Goal: Task Accomplishment & Management: Complete application form

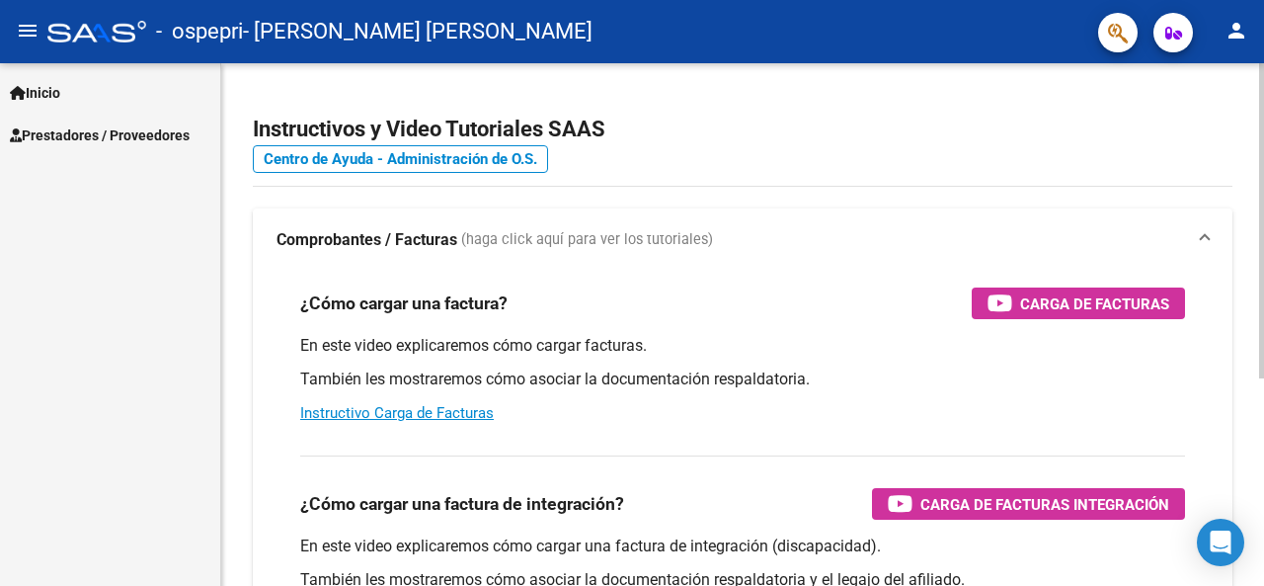
click at [1104, 298] on span "Carga de Facturas" at bounding box center [1094, 303] width 149 height 25
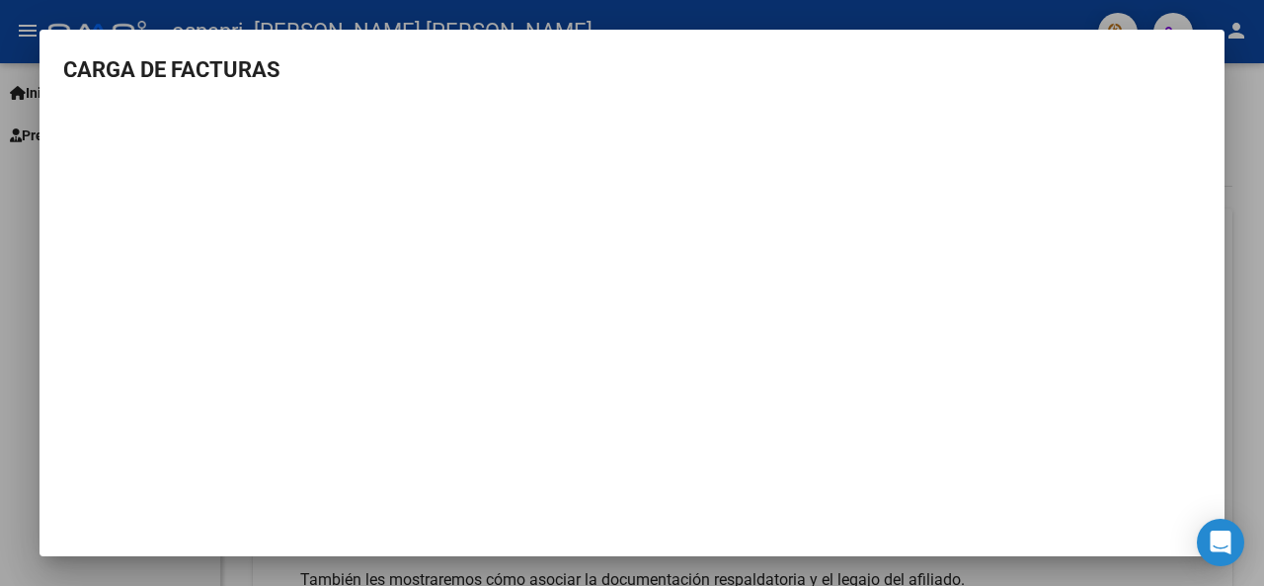
click at [28, 377] on div at bounding box center [632, 293] width 1264 height 586
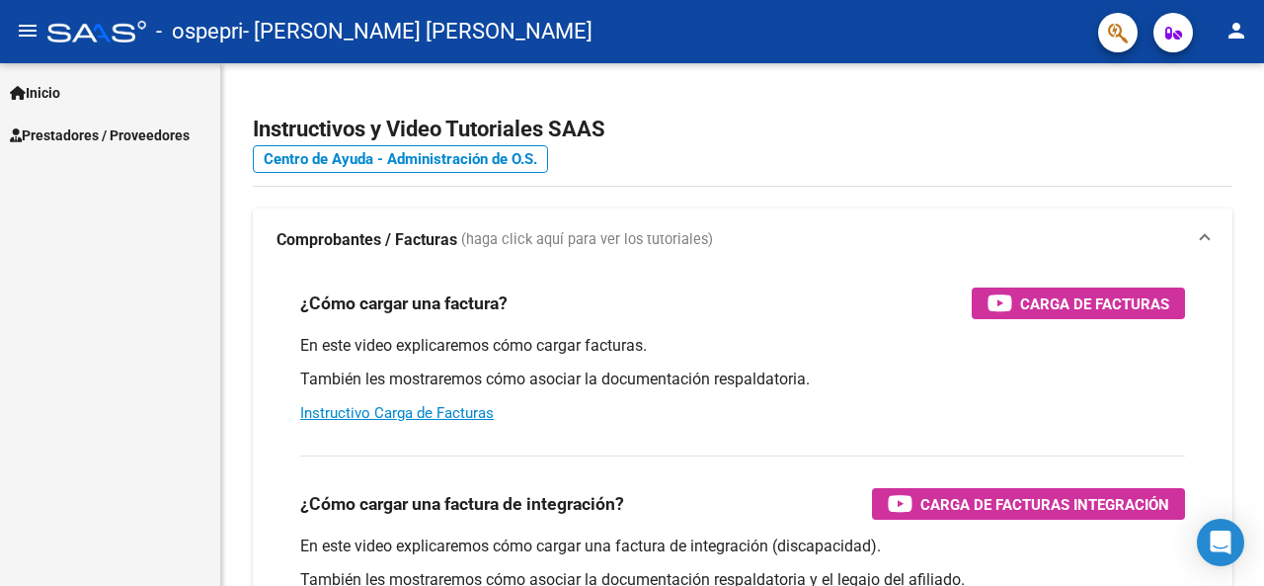
click at [163, 152] on link "Prestadores / Proveedores" at bounding box center [110, 135] width 220 height 42
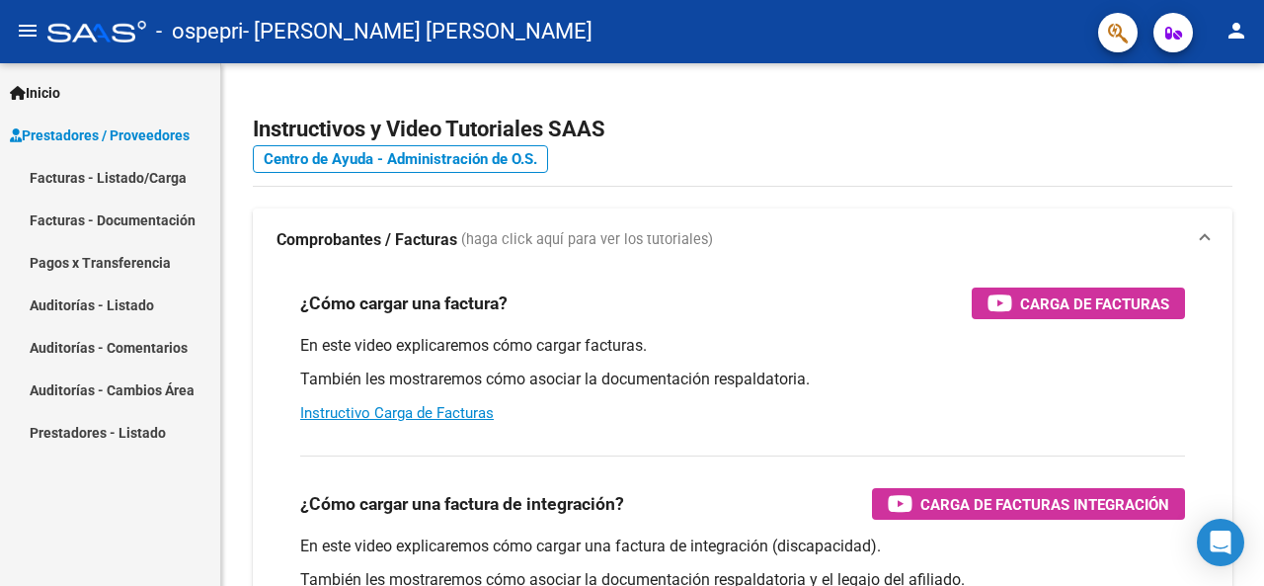
click at [172, 174] on link "Facturas - Listado/Carga" at bounding box center [110, 177] width 220 height 42
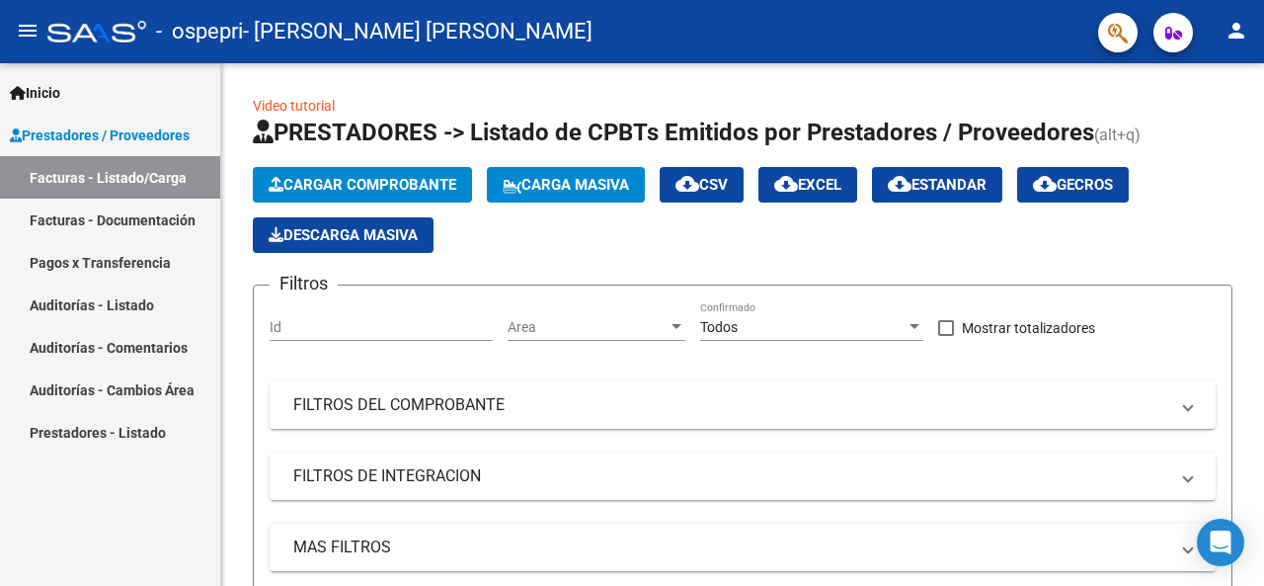
click at [184, 206] on link "Facturas - Documentación" at bounding box center [110, 219] width 220 height 42
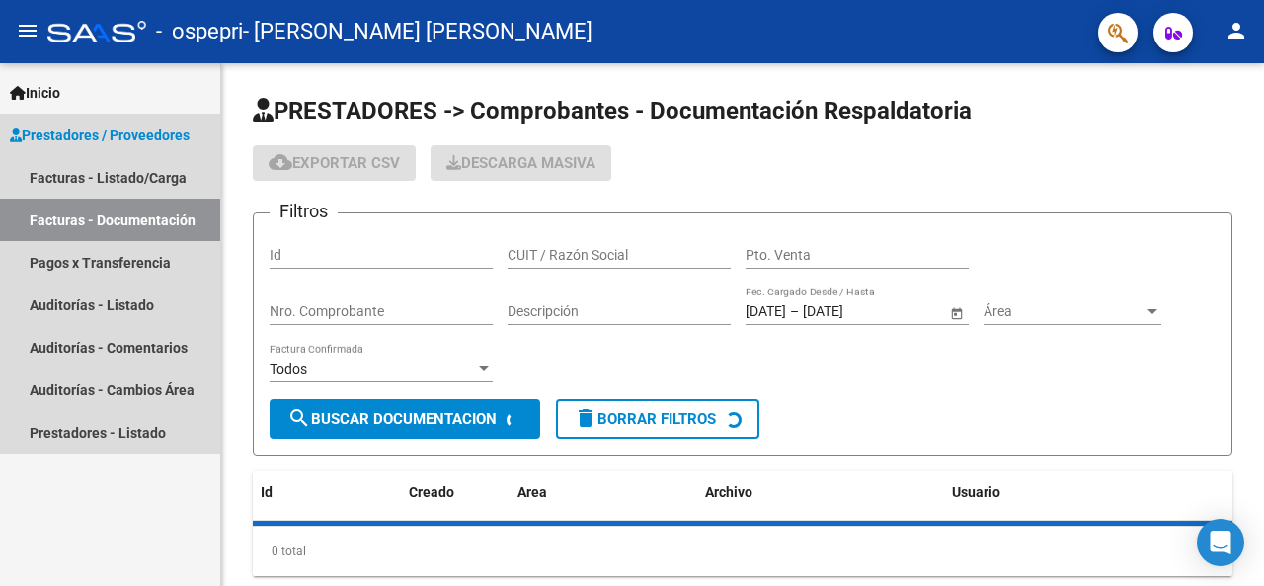
click at [166, 221] on link "Facturas - Documentación" at bounding box center [110, 219] width 220 height 42
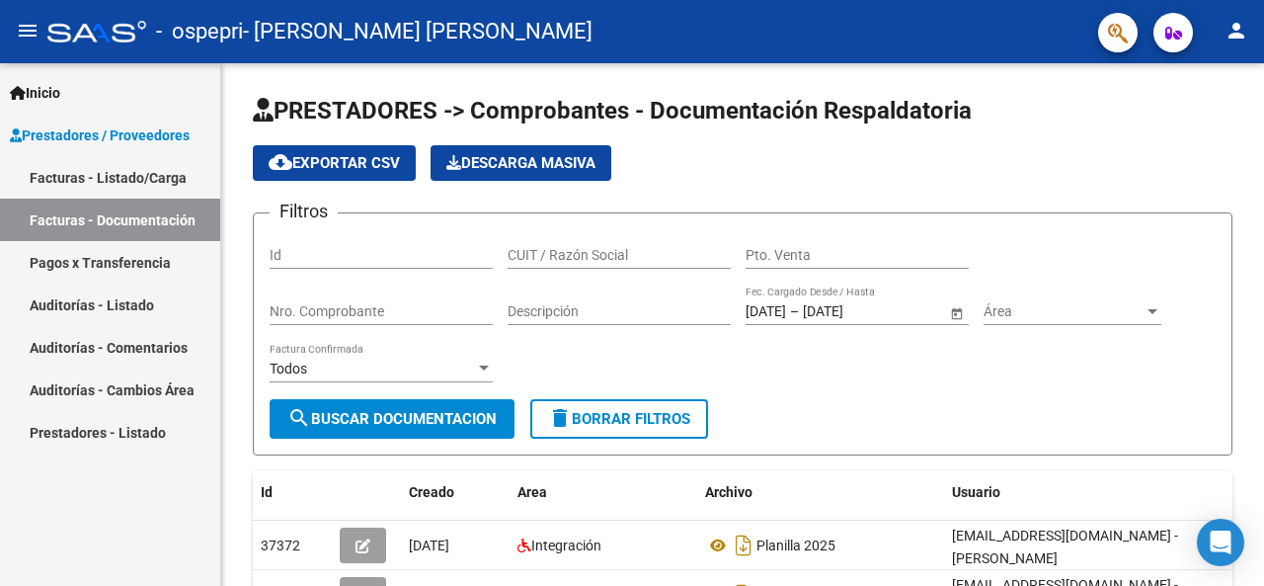
click at [173, 182] on link "Facturas - Listado/Carga" at bounding box center [110, 177] width 220 height 42
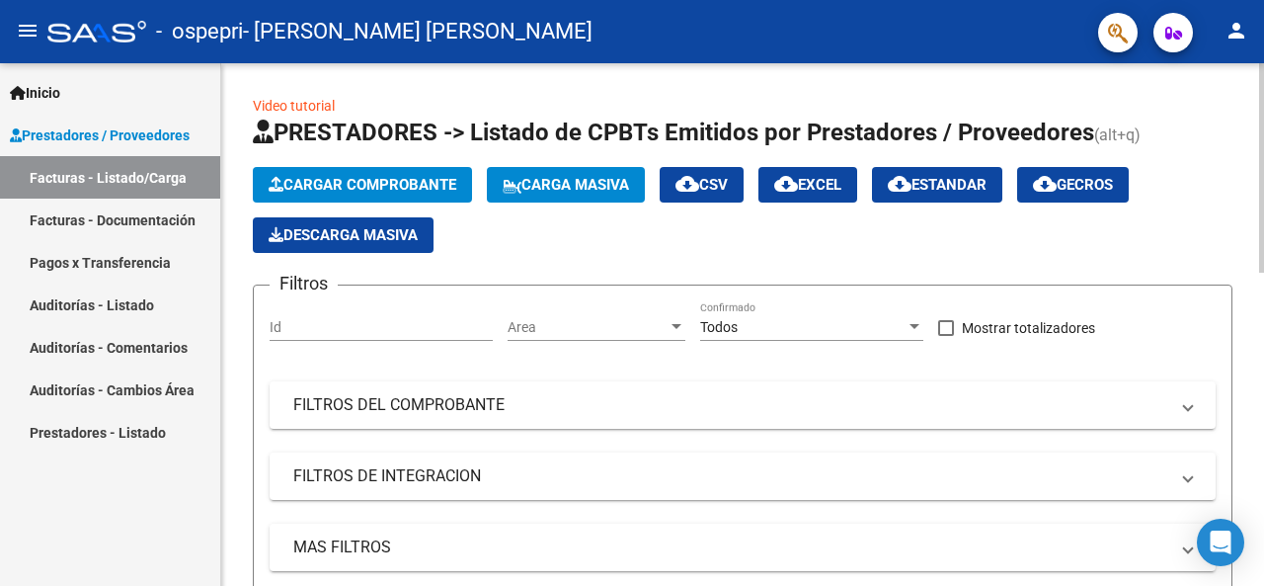
click at [438, 184] on span "Cargar Comprobante" at bounding box center [363, 185] width 188 height 18
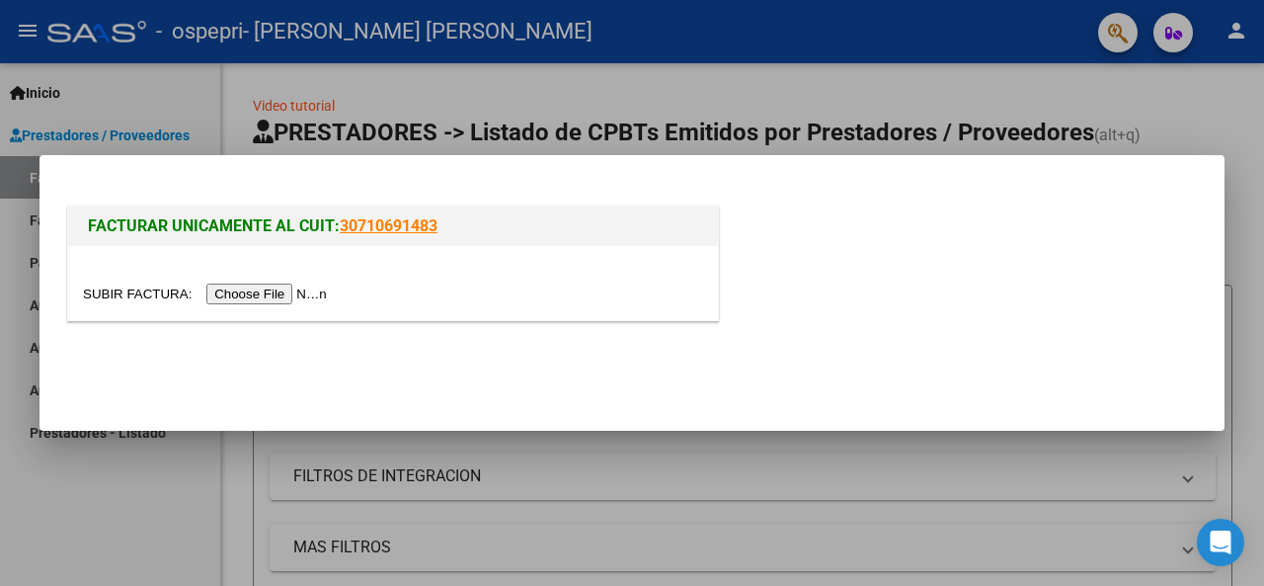
click at [288, 297] on input "file" at bounding box center [208, 293] width 250 height 21
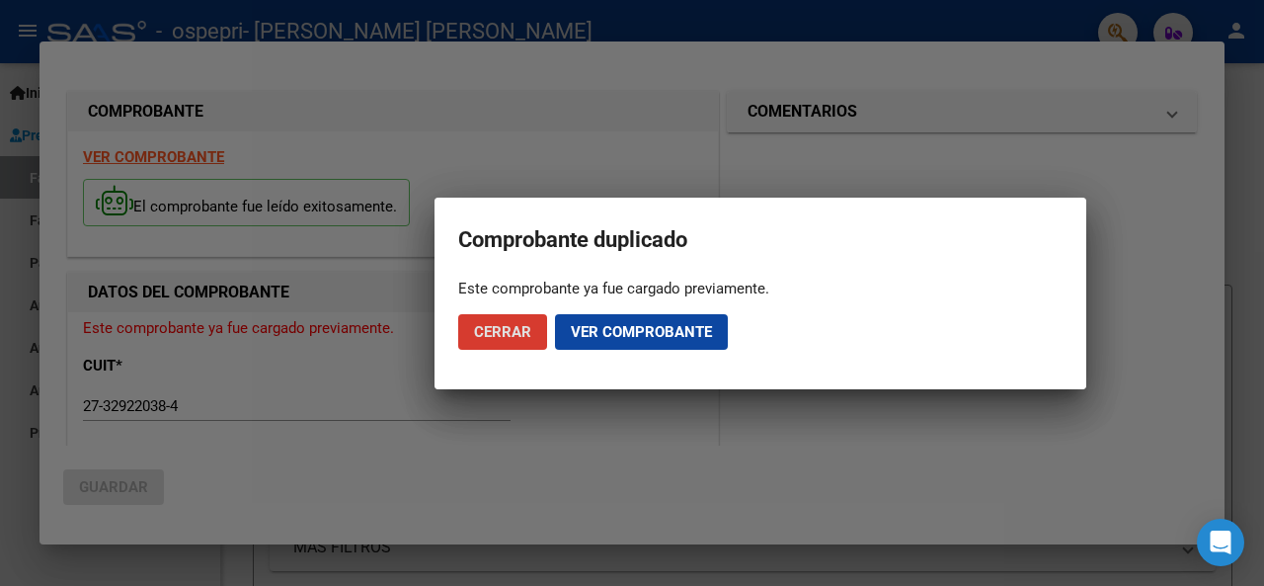
click at [510, 336] on span "Cerrar" at bounding box center [502, 332] width 57 height 18
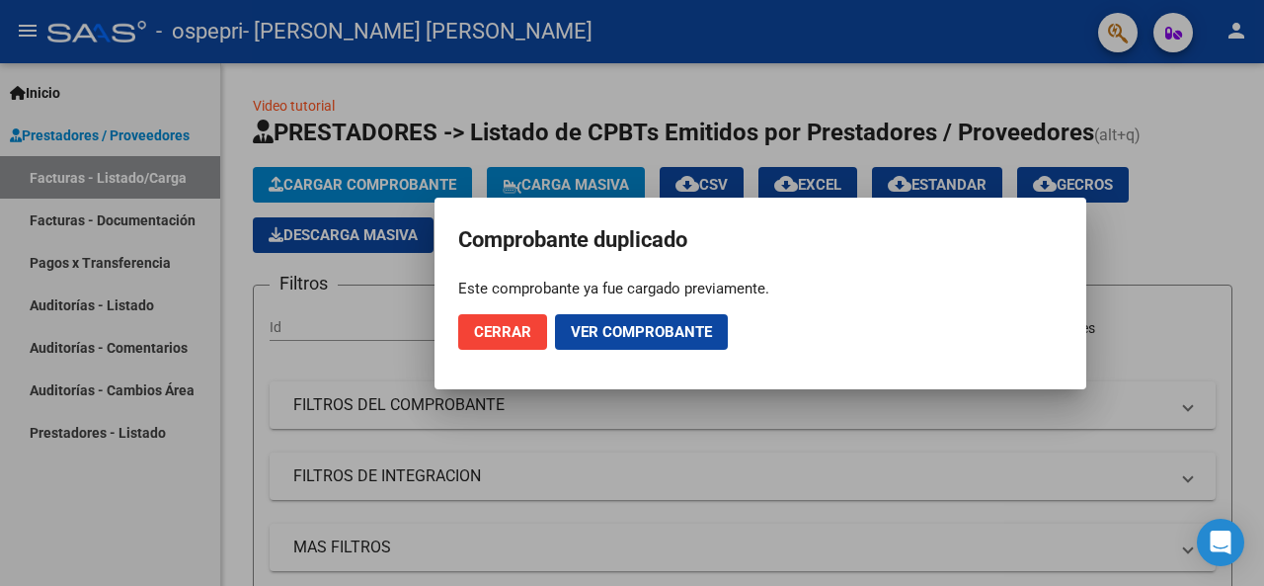
click at [508, 342] on button "Cerrar" at bounding box center [502, 332] width 89 height 36
